Goal: Transaction & Acquisition: Book appointment/travel/reservation

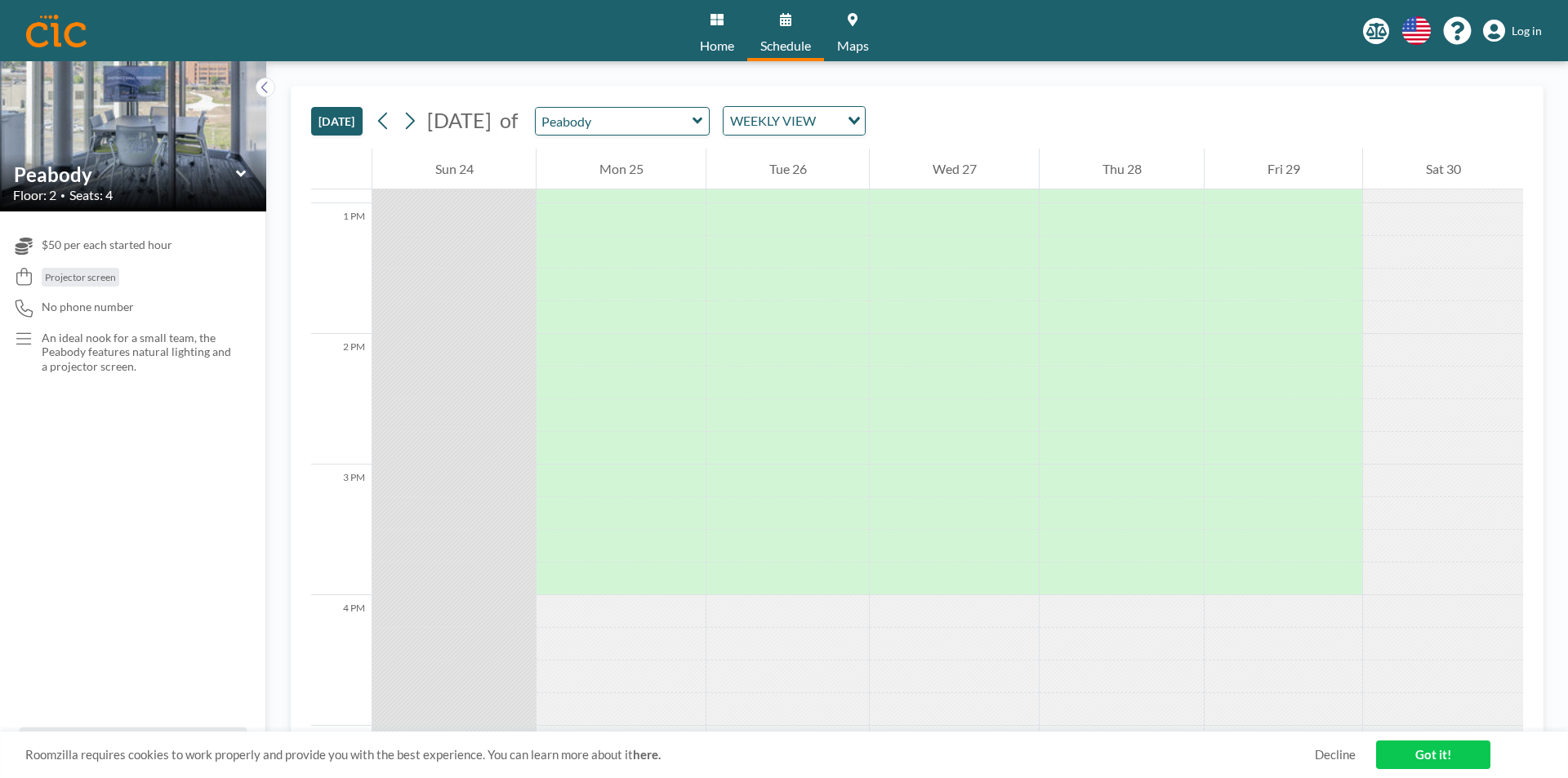
scroll to position [1681, 0]
click at [1156, 476] on div at bounding box center [1122, 483] width 164 height 33
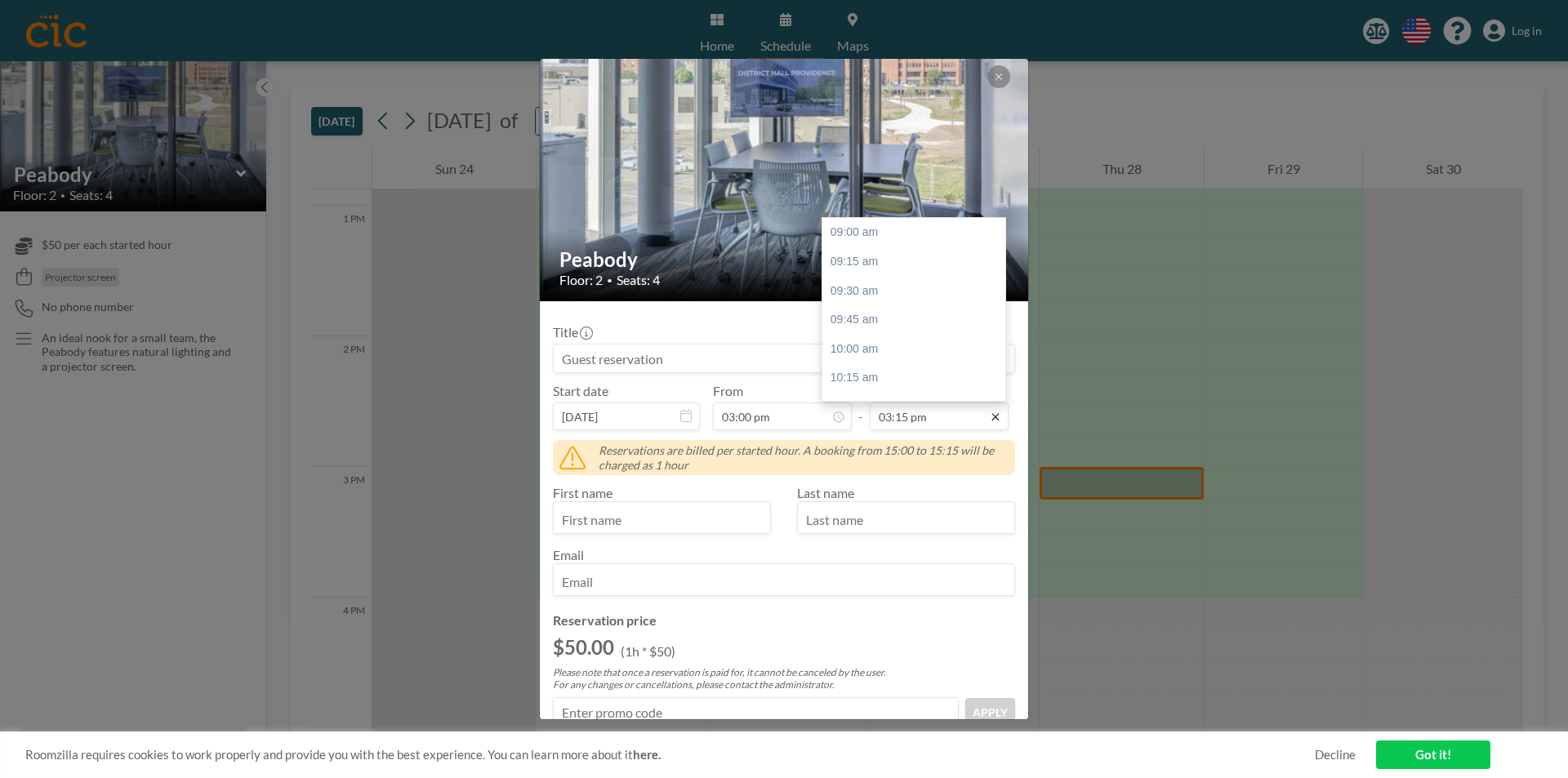
scroll to position [727, 0]
click at [891, 320] on div "04:00 pm" at bounding box center [918, 320] width 191 height 30
type input "04:00 pm"
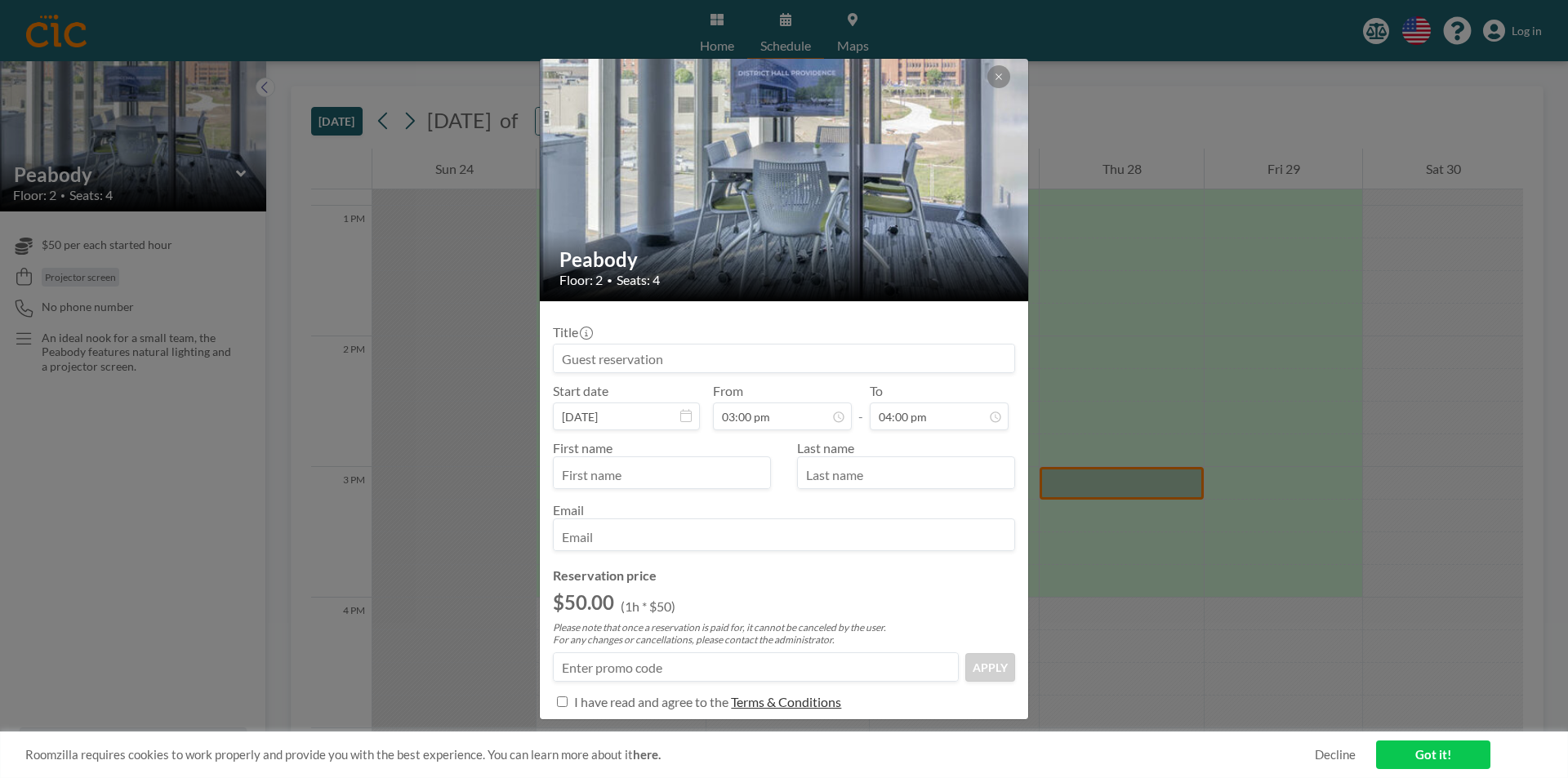
scroll to position [697, 0]
click at [714, 456] on div at bounding box center [662, 473] width 218 height 33
click at [707, 470] on input "text" at bounding box center [662, 474] width 216 height 28
type input "Joseph"
type input "Hoffman"
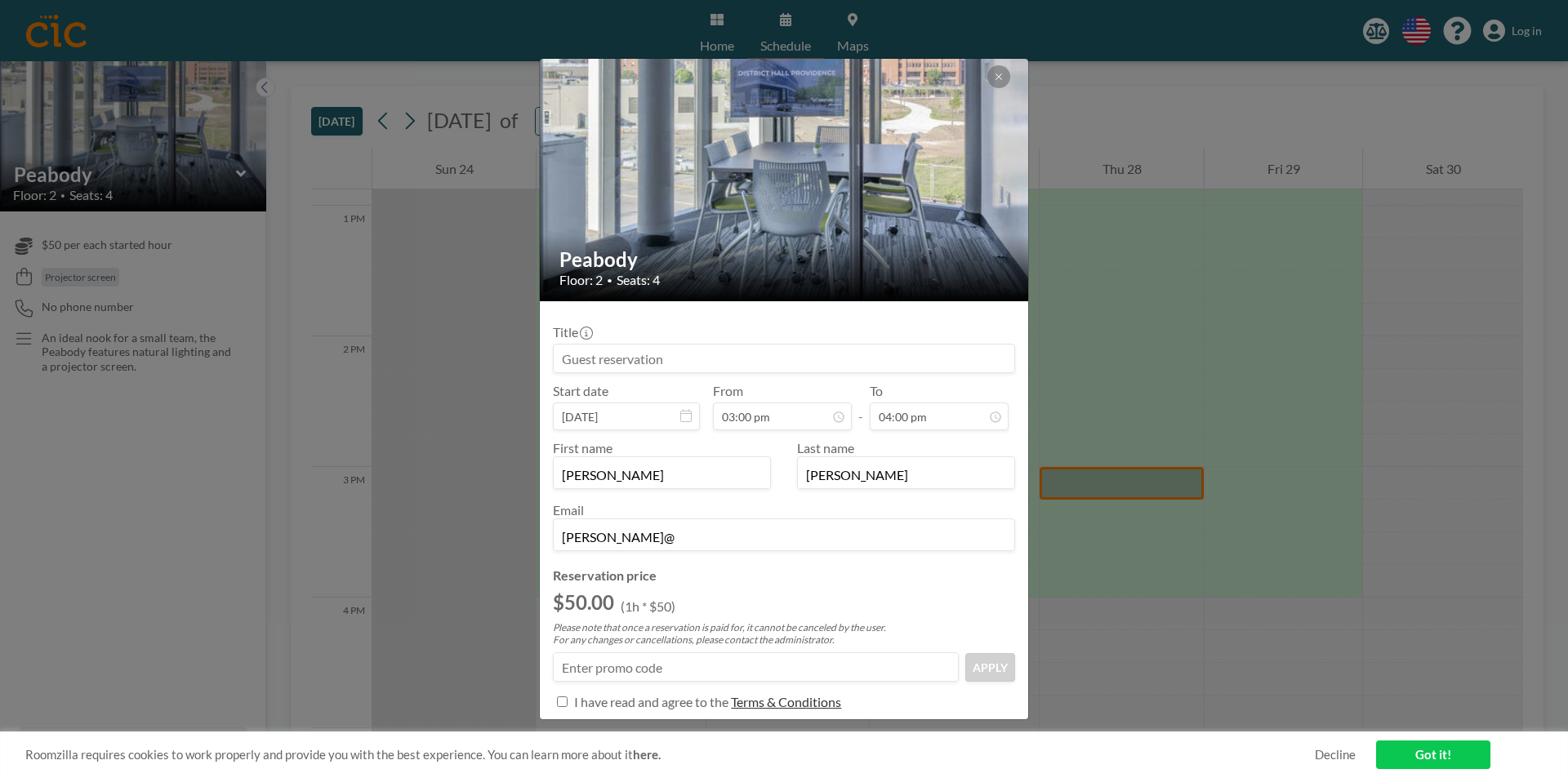
type input "joe@fi-advisors.com"
click at [602, 352] on input at bounding box center [784, 359] width 460 height 28
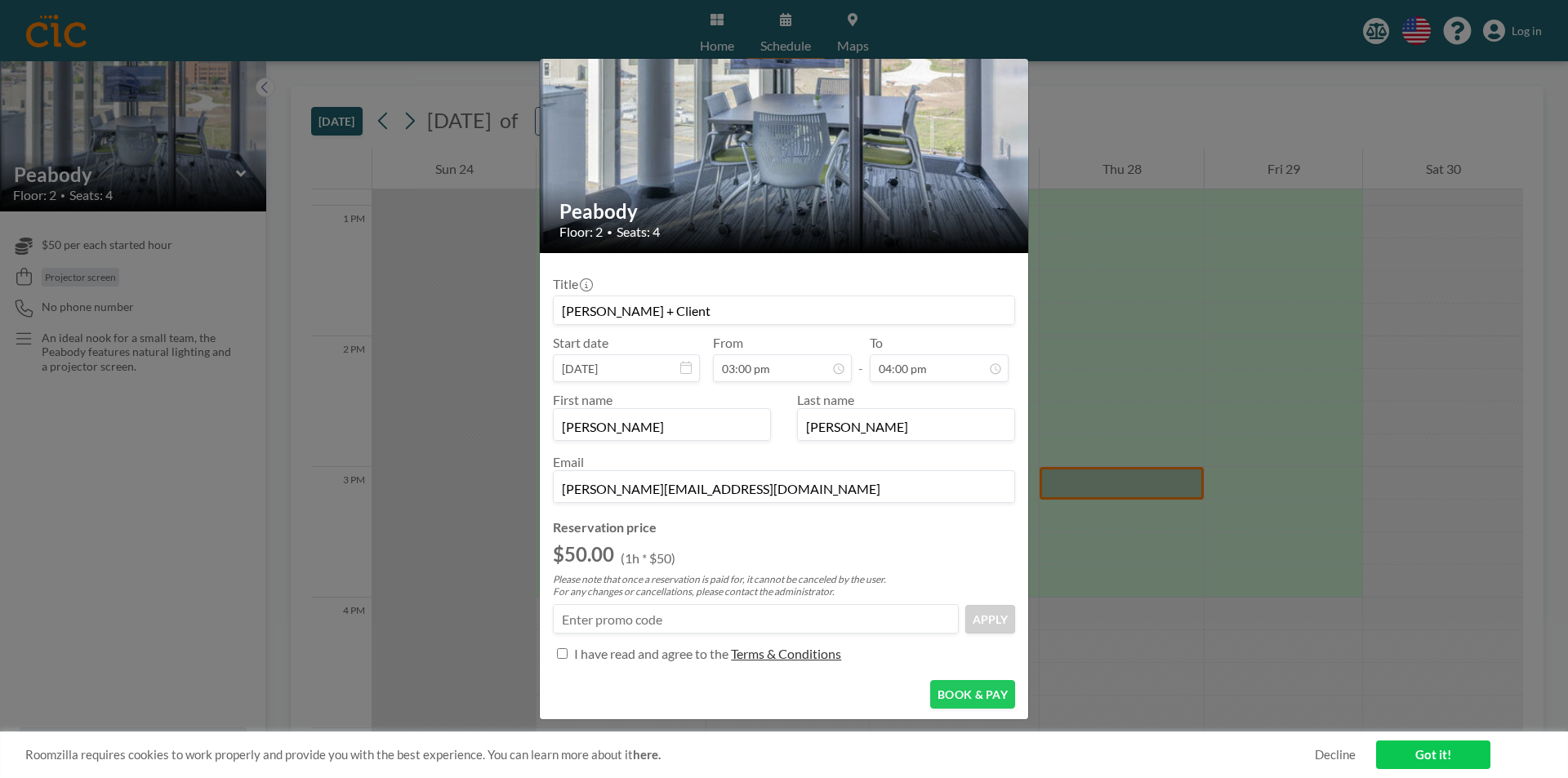
scroll to position [80, 0]
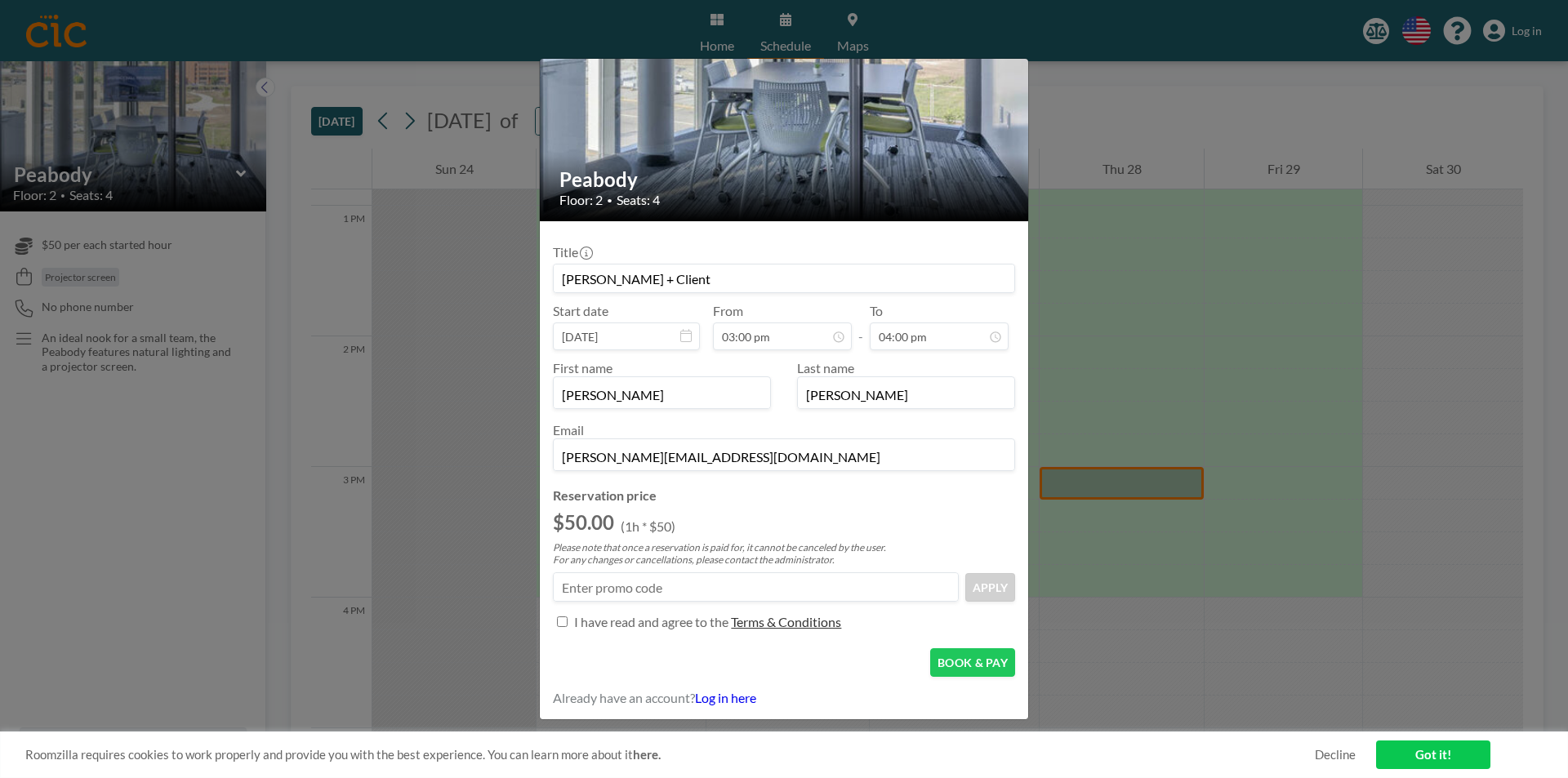
type input "[PERSON_NAME] + Client"
click at [556, 626] on div at bounding box center [562, 621] width 19 height 27
click at [559, 622] on input "Title" at bounding box center [562, 621] width 11 height 11
checkbox input "true"
click at [978, 653] on button "BOOK & PAY" at bounding box center [972, 662] width 85 height 29
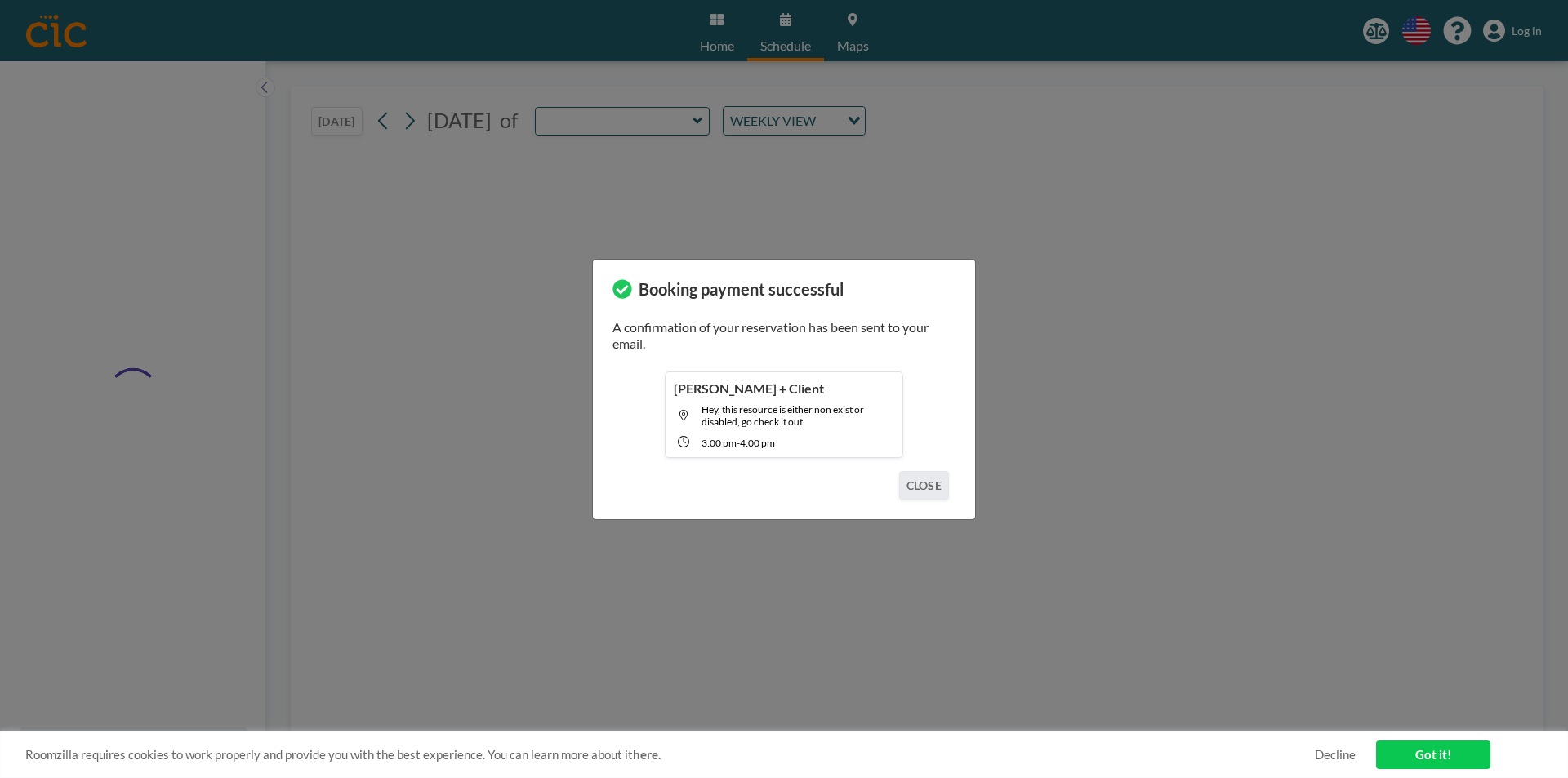
type input "Peabody"
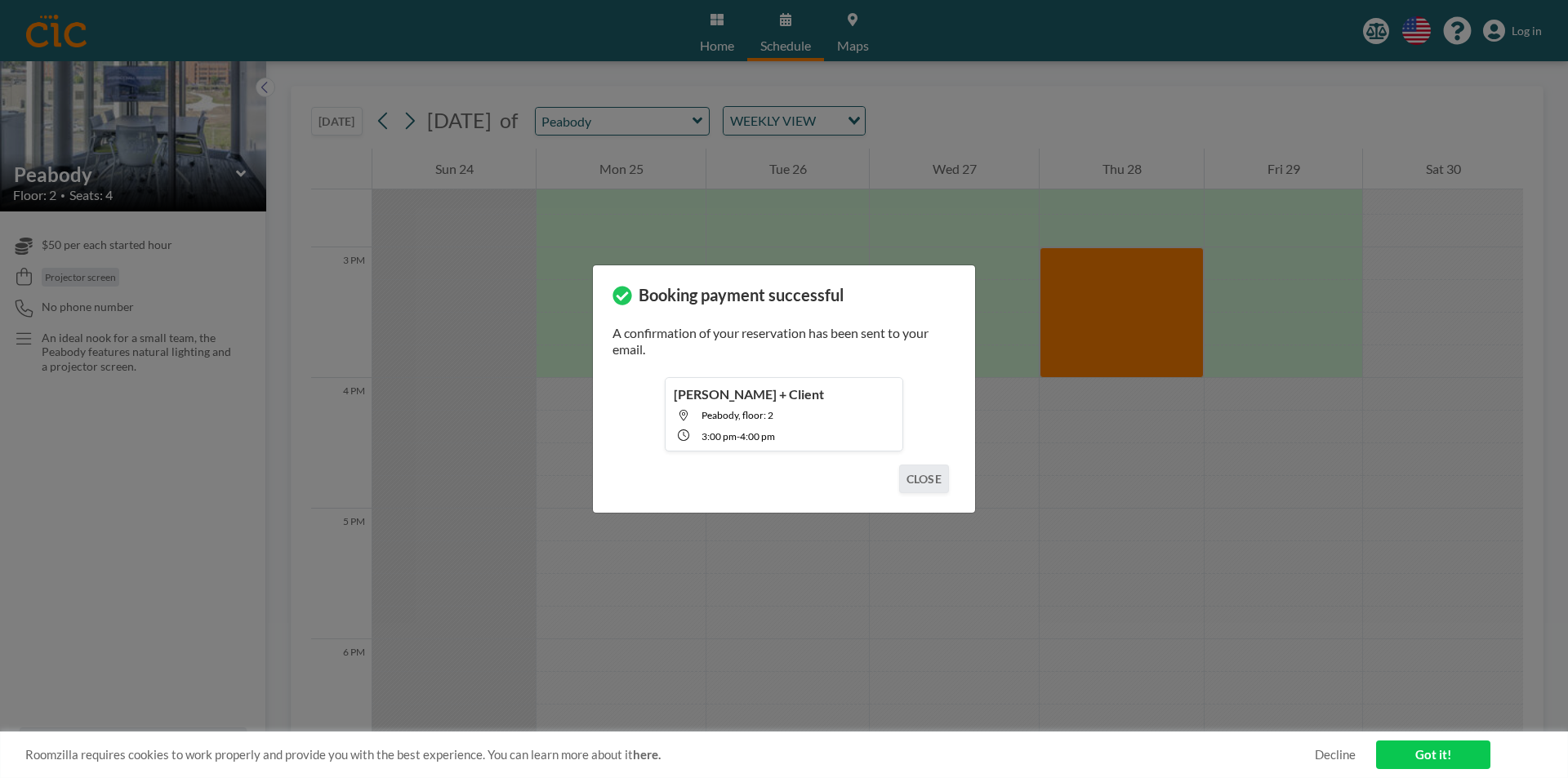
scroll to position [1926, 0]
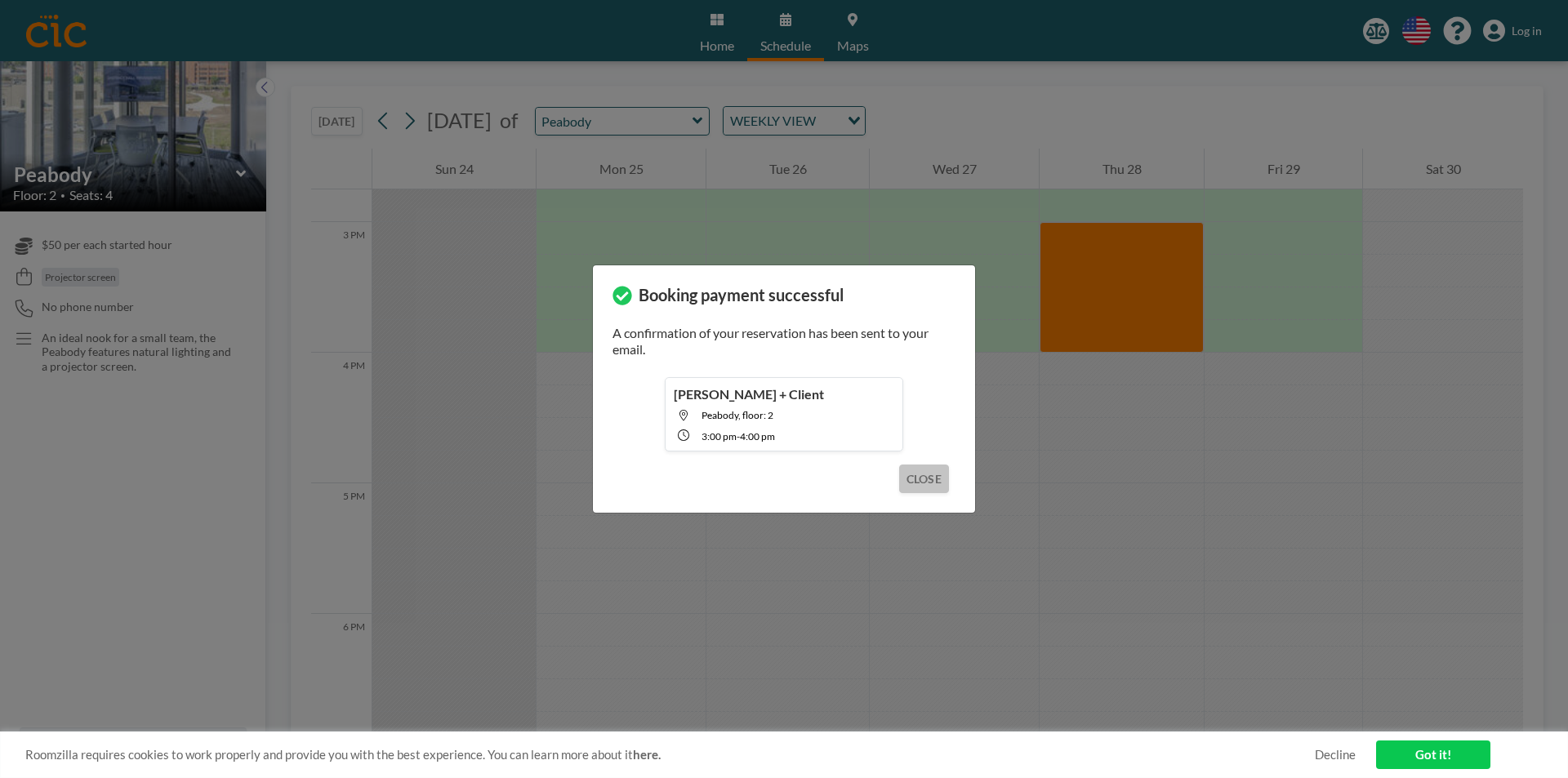
click at [907, 479] on button "CLOSE" at bounding box center [924, 479] width 50 height 29
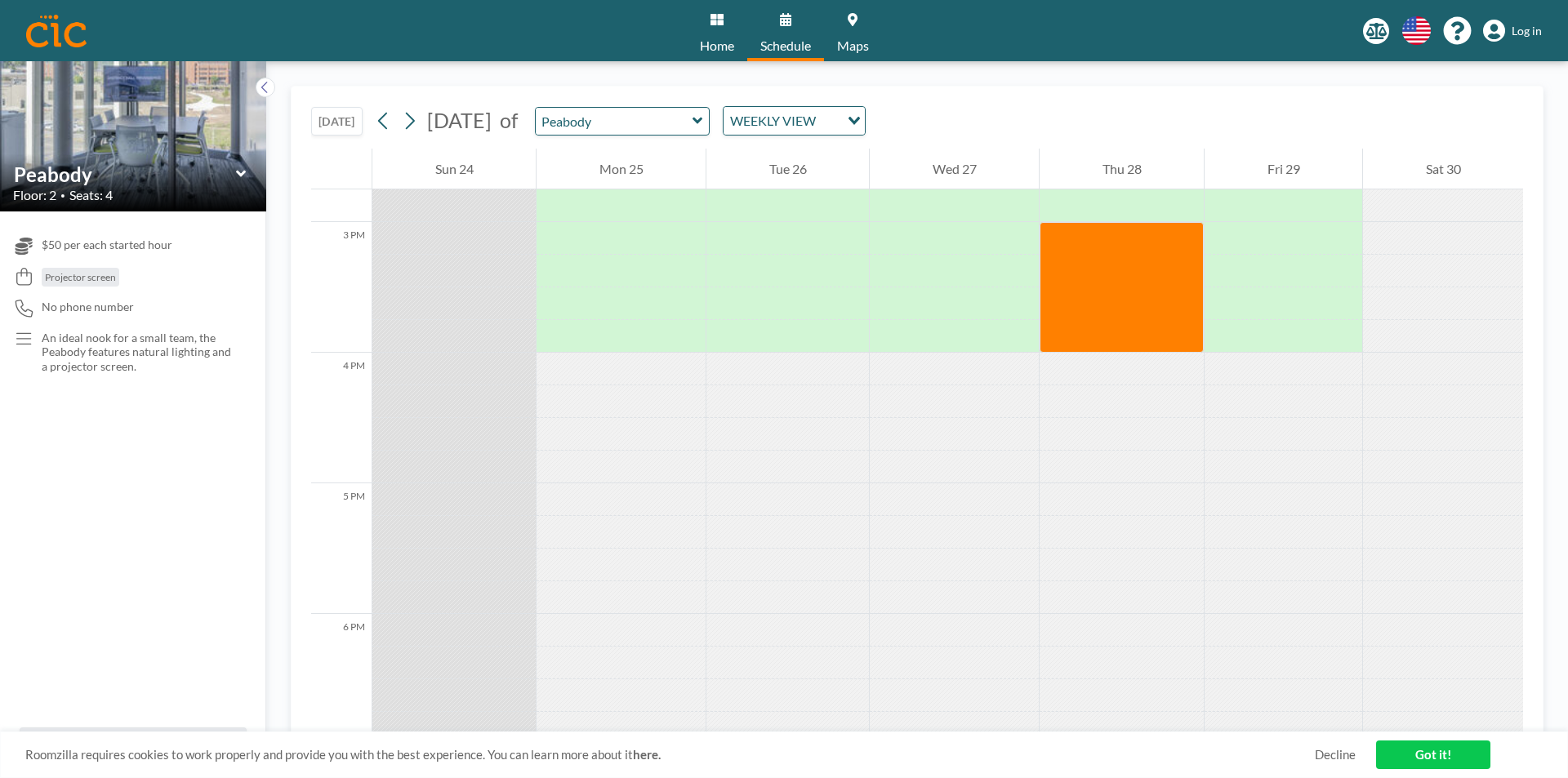
click at [1445, 754] on link "Got it!" at bounding box center [1433, 755] width 115 height 29
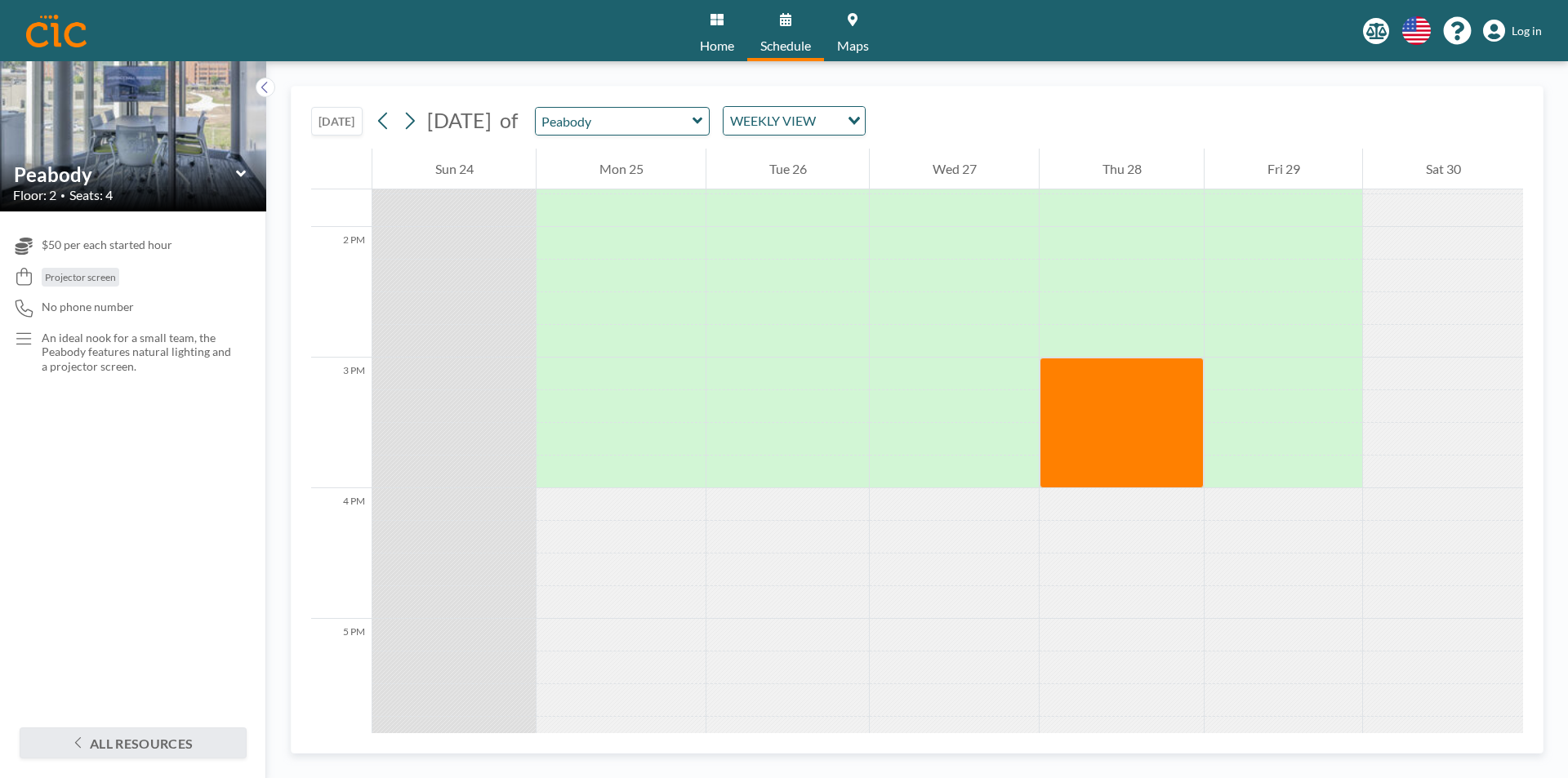
scroll to position [1681, 0]
